Goal: Browse casually

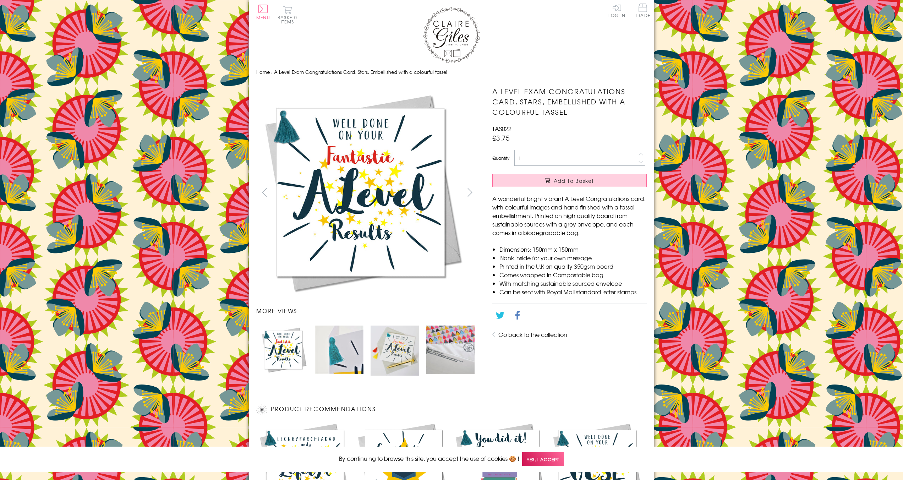
scroll to position [254, 0]
